Goal: Find contact information: Obtain details needed to contact an individual or organization

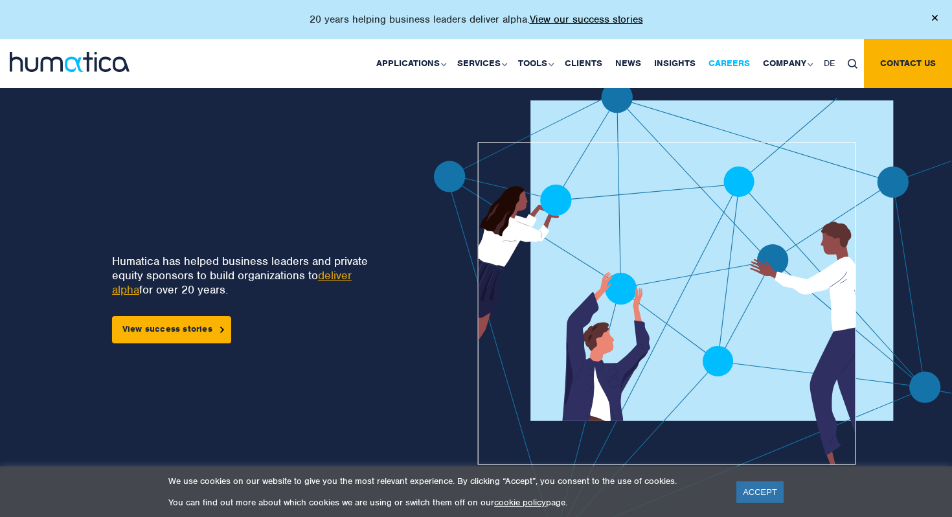
click at [730, 63] on link "Careers" at bounding box center [729, 63] width 54 height 49
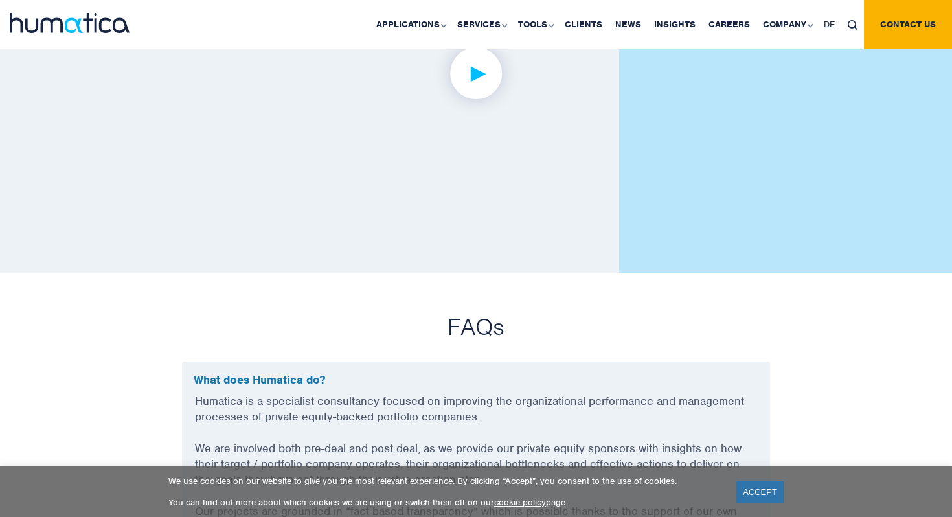
scroll to position [2998, 0]
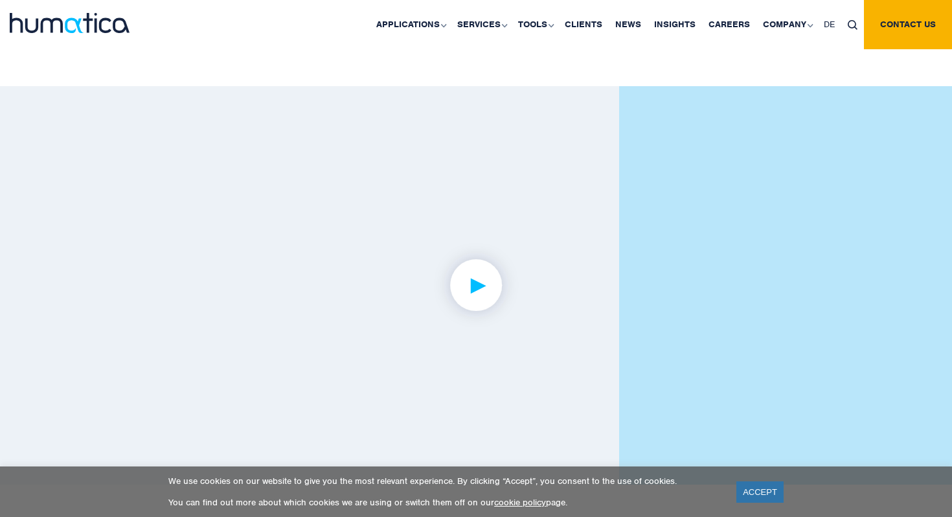
click at [484, 293] on img at bounding box center [476, 285] width 100 height 100
click at [473, 286] on img at bounding box center [476, 285] width 100 height 100
click at [727, 34] on link "Careers" at bounding box center [729, 24] width 54 height 49
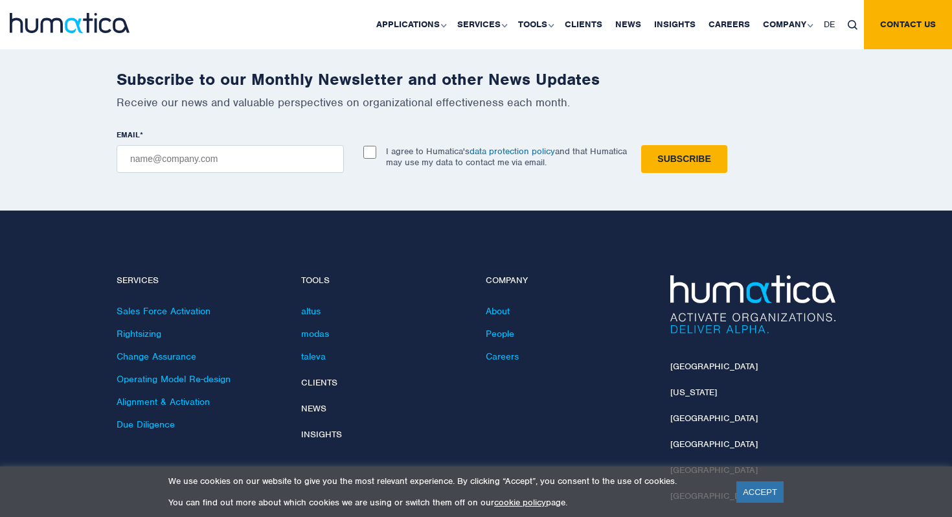
scroll to position [4566, 0]
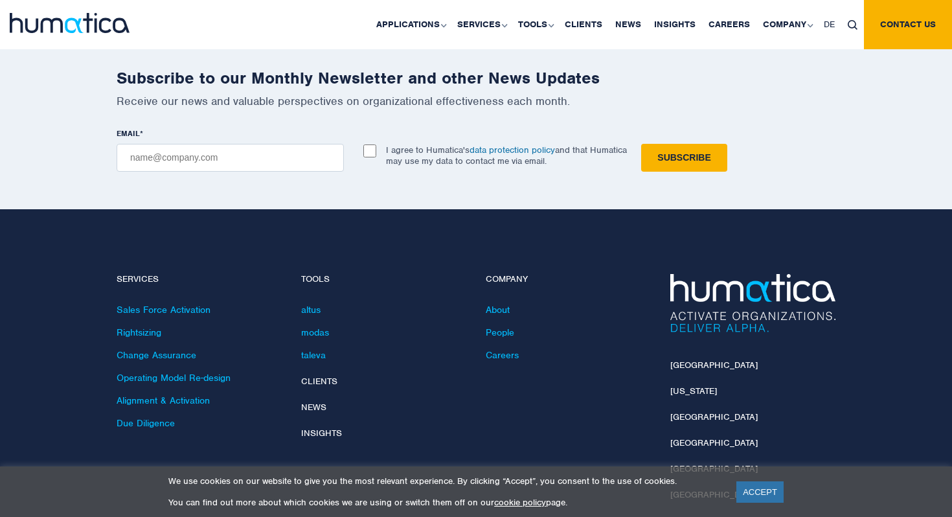
click at [685, 363] on li "[GEOGRAPHIC_DATA]" at bounding box center [752, 372] width 165 height 26
click at [685, 346] on div "London New York Munich Paris Zurich Singapore" at bounding box center [753, 411] width 185 height 275
click at [684, 359] on link "[GEOGRAPHIC_DATA]" at bounding box center [713, 364] width 87 height 11
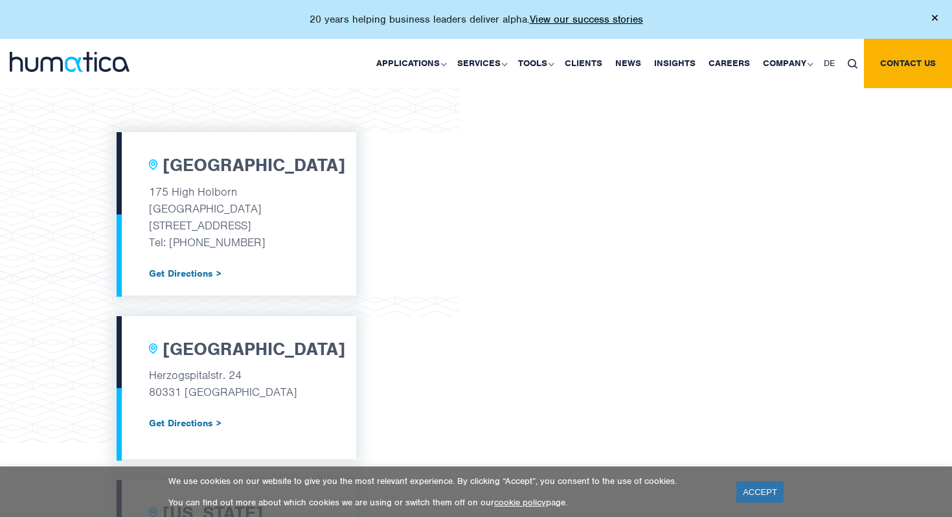
scroll to position [439, 0]
